Goal: Use online tool/utility: Utilize a website feature to perform a specific function

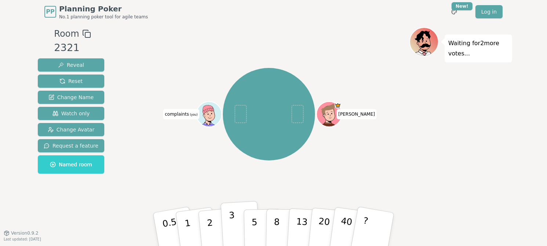
click at [234, 211] on button "3" at bounding box center [241, 229] width 40 height 57
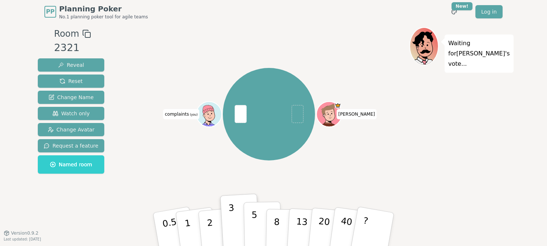
click at [256, 217] on p "5" at bounding box center [254, 230] width 6 height 40
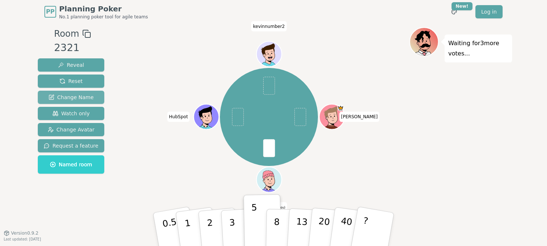
click at [63, 96] on span "Change Name" at bounding box center [70, 97] width 45 height 7
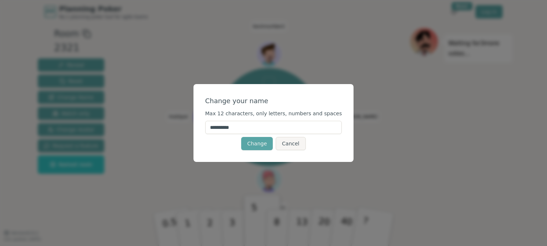
click at [261, 126] on input "**********" at bounding box center [273, 127] width 137 height 13
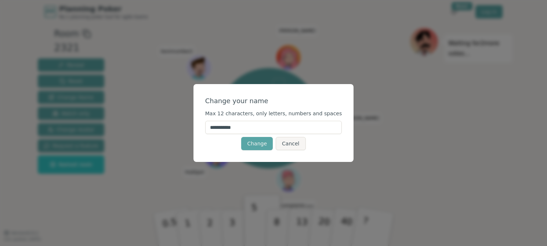
type input "**********"
click button "Change" at bounding box center [257, 143] width 32 height 13
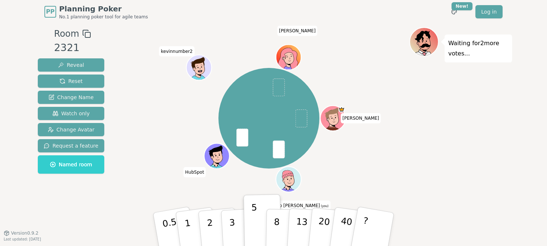
click at [389, 48] on div "[PERSON_NAME] backup [PERSON_NAME] (you) HubSpot kevinnumber2 [PERSON_NAME]" at bounding box center [268, 118] width 281 height 156
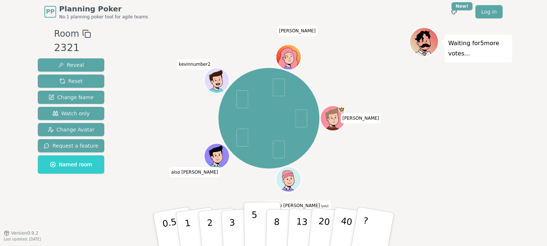
click at [250, 214] on button "5" at bounding box center [263, 229] width 38 height 56
click at [249, 214] on button "5" at bounding box center [263, 229] width 38 height 56
click at [238, 186] on div "[PERSON_NAME] backup [PERSON_NAME] (you) also [PERSON_NAME] kevinnumber2 [PERSO…" at bounding box center [268, 118] width 281 height 156
click at [234, 226] on button "3" at bounding box center [241, 229] width 40 height 57
click at [249, 225] on button "5" at bounding box center [263, 229] width 38 height 56
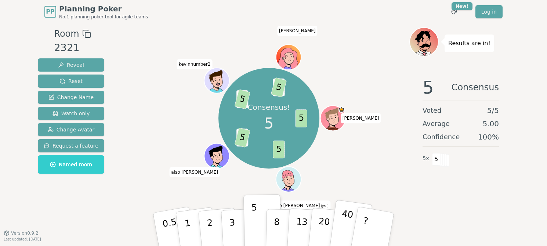
click at [345, 221] on p "40" at bounding box center [345, 228] width 17 height 41
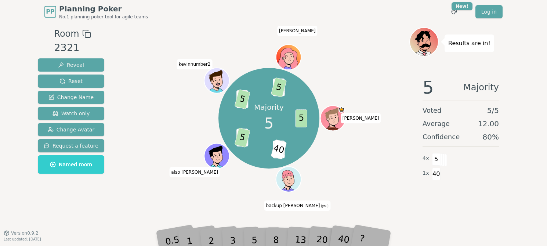
click at [365, 183] on div "Majority 5 5 5 40 3 5 3 5 3 5 [PERSON_NAME] backup [PERSON_NAME] (you) also [PE…" at bounding box center [268, 118] width 281 height 156
